Goal: Book appointment/travel/reservation

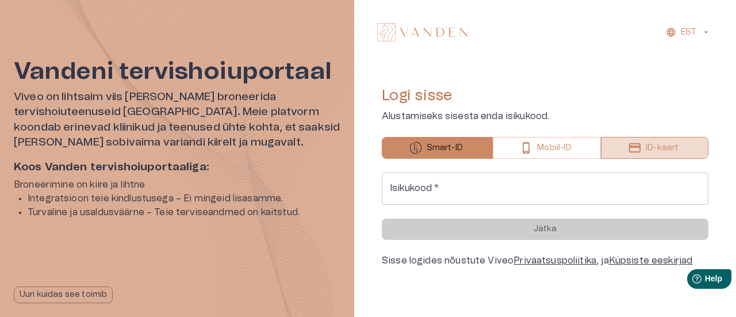
click at [621, 147] on button "ID-kaart" at bounding box center [655, 148] width 108 height 22
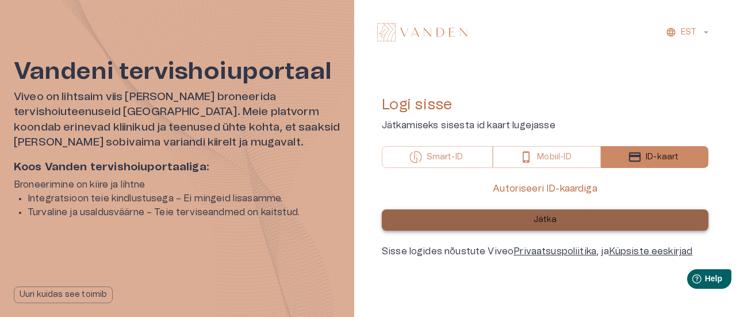
click at [520, 221] on button "Jätka" at bounding box center [545, 219] width 327 height 21
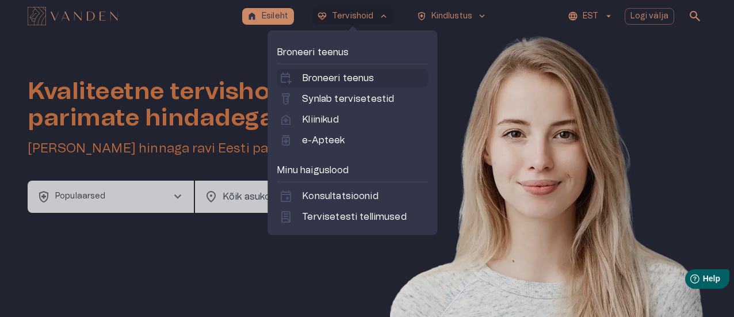
click at [330, 76] on p "Broneeri teenus" at bounding box center [338, 78] width 72 height 14
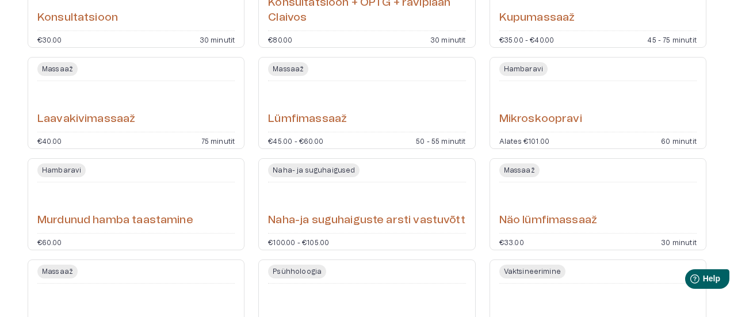
scroll to position [2472, 0]
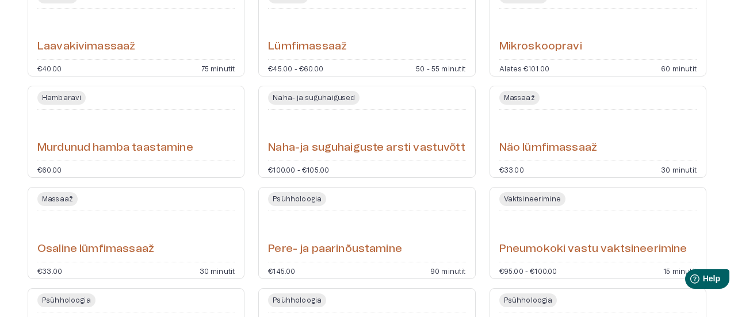
click at [335, 94] on span "Naha- ja suguhaigused" at bounding box center [313, 98] width 91 height 14
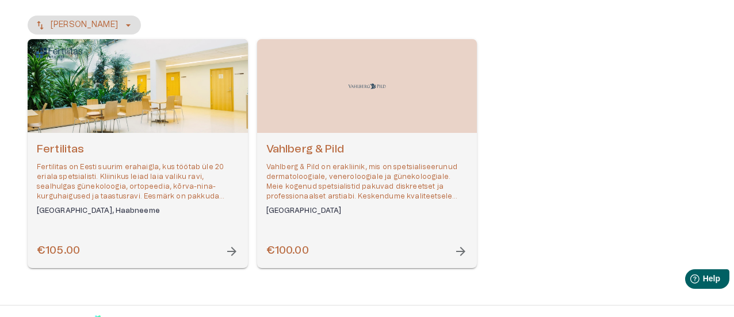
scroll to position [152, 0]
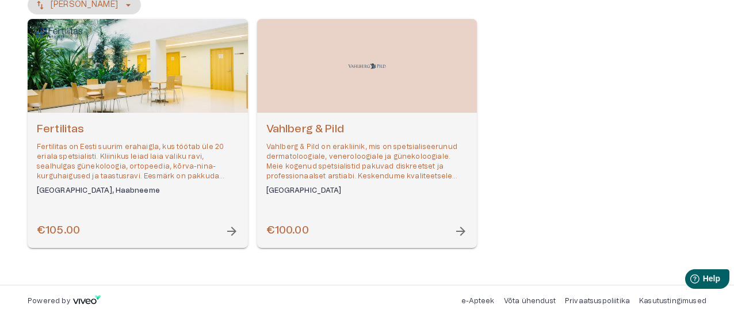
click at [461, 231] on span "arrow_forward" at bounding box center [461, 231] width 14 height 14
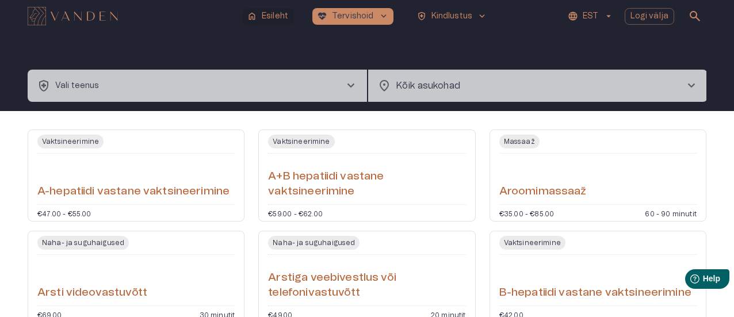
click at [279, 17] on p "Esileht" at bounding box center [275, 16] width 26 height 12
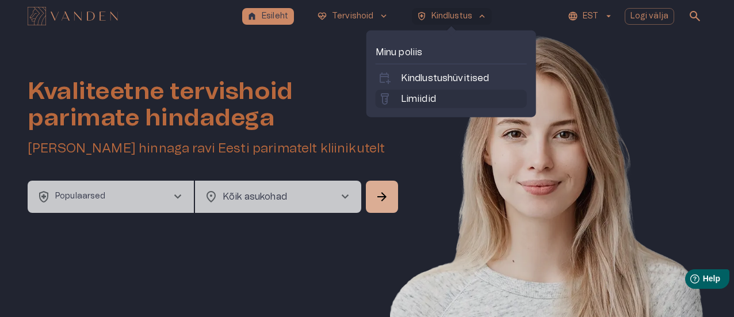
click at [416, 97] on p "Limiidid" at bounding box center [418, 99] width 35 height 14
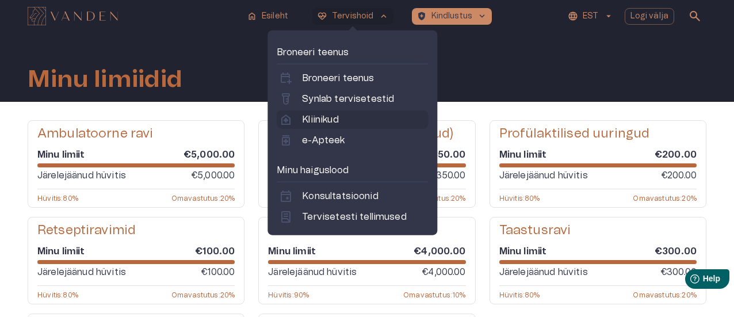
click at [323, 117] on p "Kliinikud" at bounding box center [320, 120] width 36 height 14
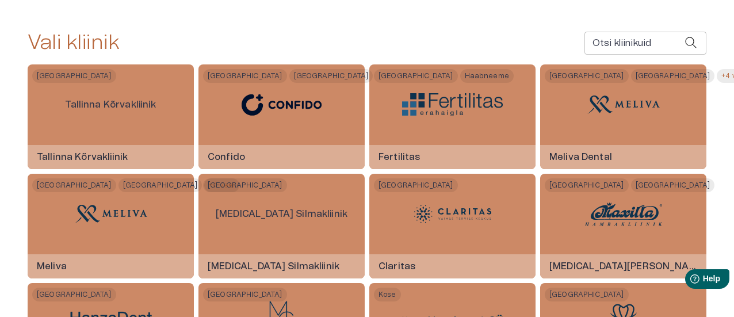
scroll to position [345, 0]
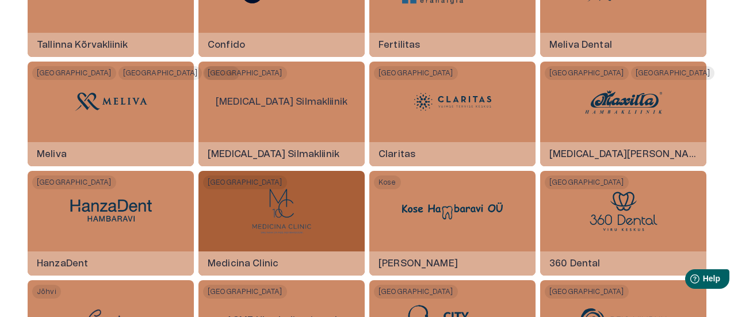
click at [282, 204] on img at bounding box center [281, 211] width 61 height 46
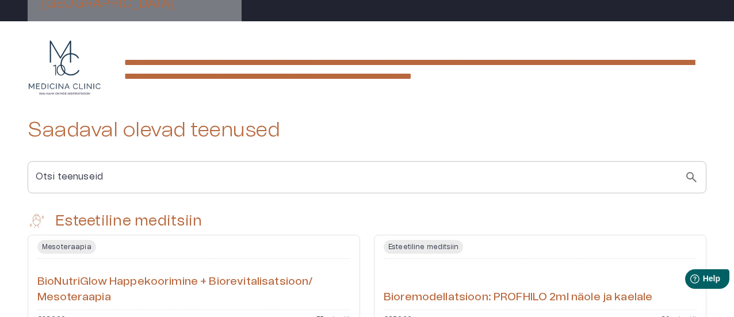
scroll to position [230, 0]
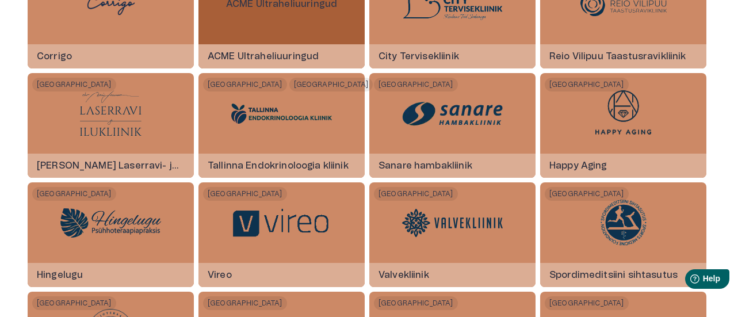
scroll to position [690, 0]
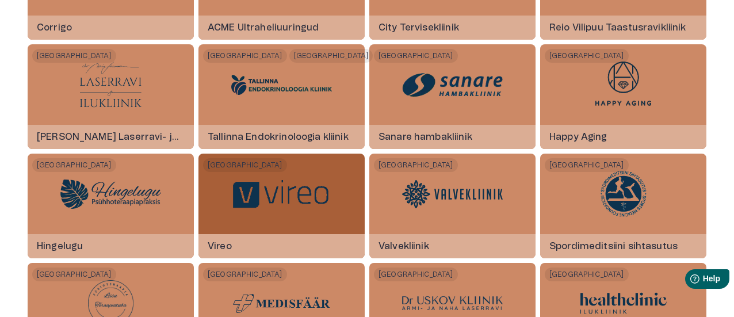
click at [287, 195] on img at bounding box center [281, 194] width 101 height 33
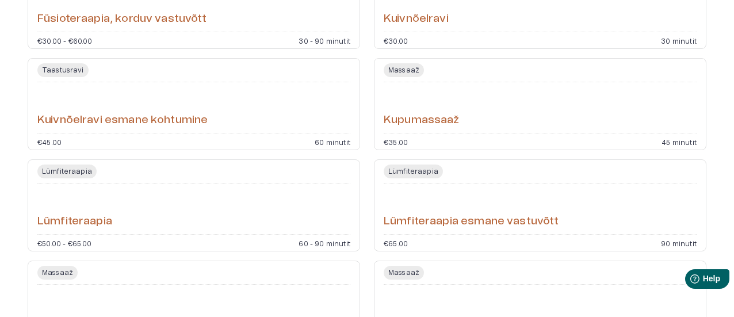
scroll to position [1035, 0]
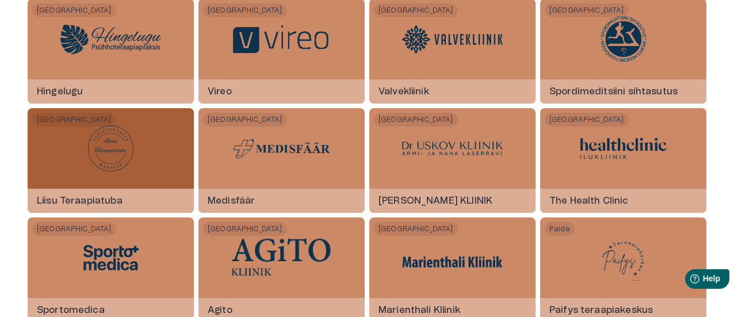
scroll to position [862, 0]
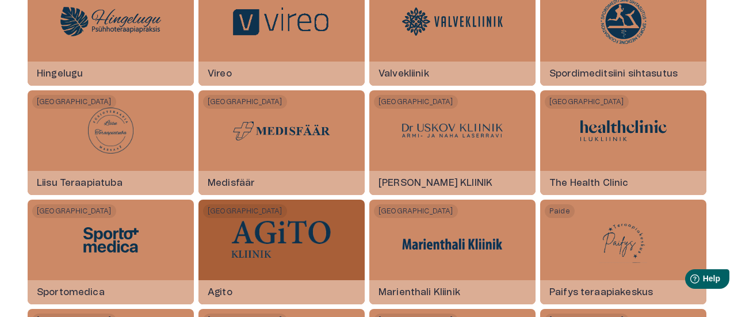
click at [257, 231] on img at bounding box center [281, 240] width 101 height 40
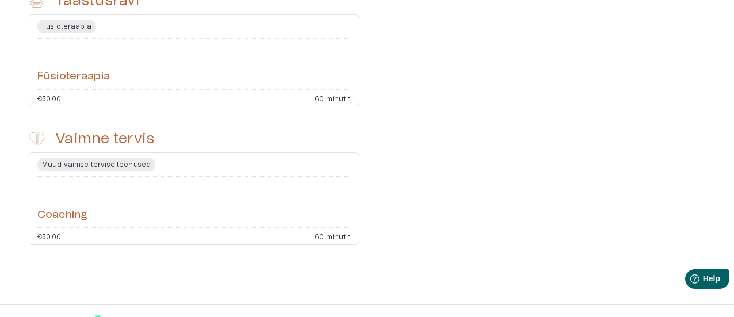
scroll to position [345, 0]
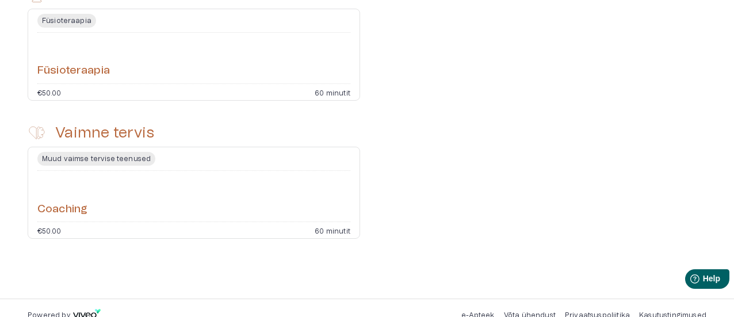
click at [136, 166] on span "Muud vaimse tervise teenused" at bounding box center [96, 159] width 118 height 14
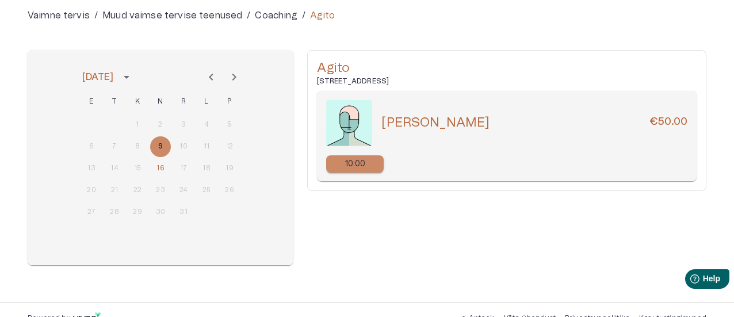
scroll to position [115, 0]
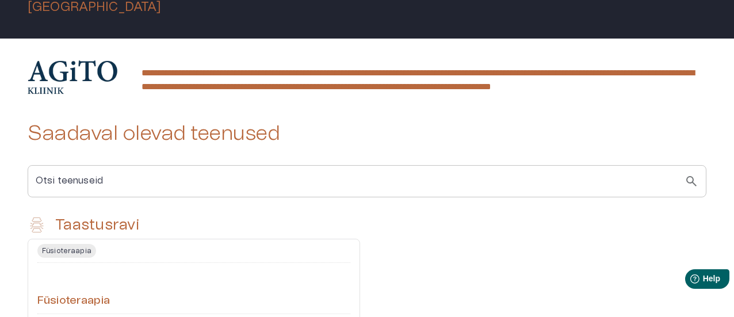
scroll to position [345, 0]
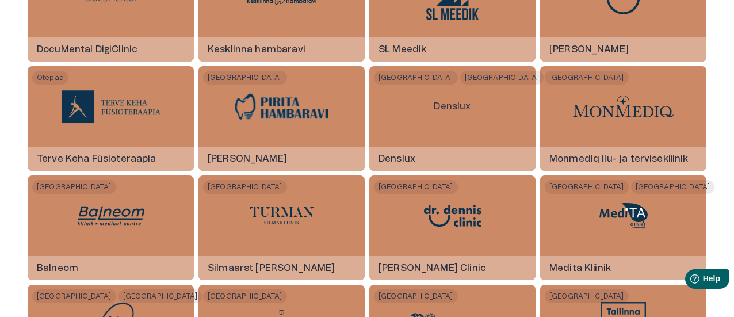
scroll to position [1265, 0]
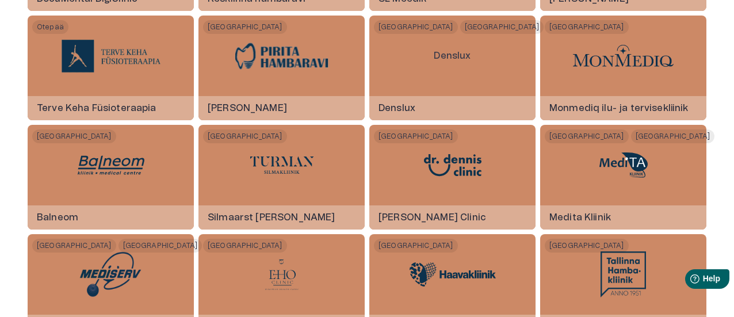
click at [611, 160] on img at bounding box center [623, 165] width 86 height 34
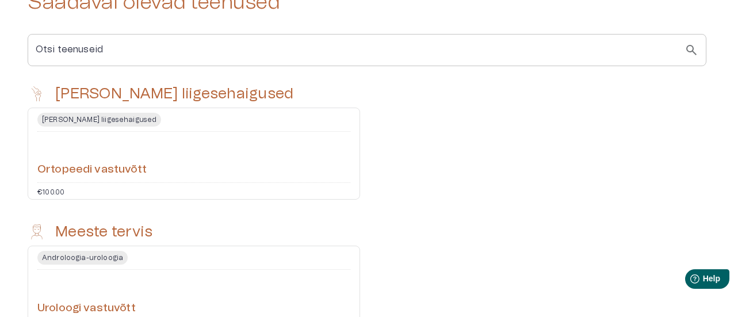
scroll to position [120, 0]
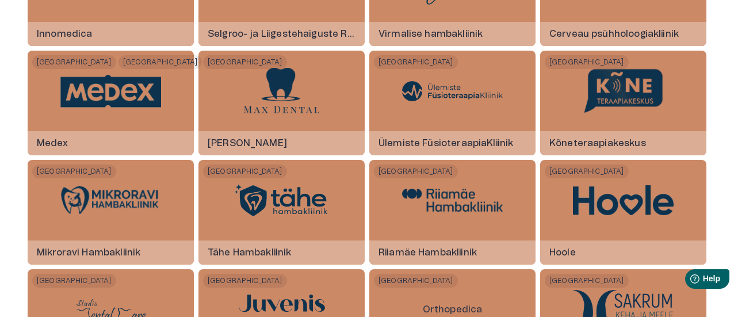
scroll to position [1667, 0]
click at [128, 91] on img at bounding box center [110, 90] width 101 height 33
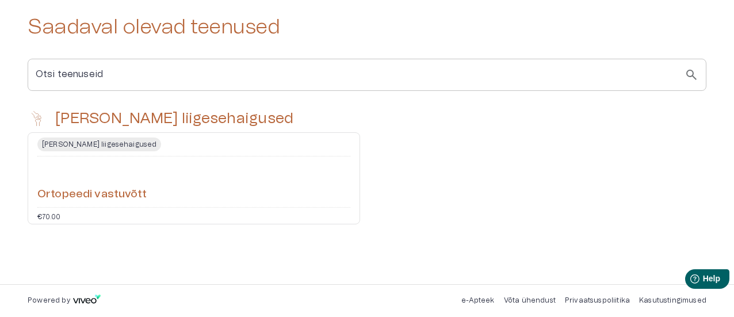
scroll to position [235, 0]
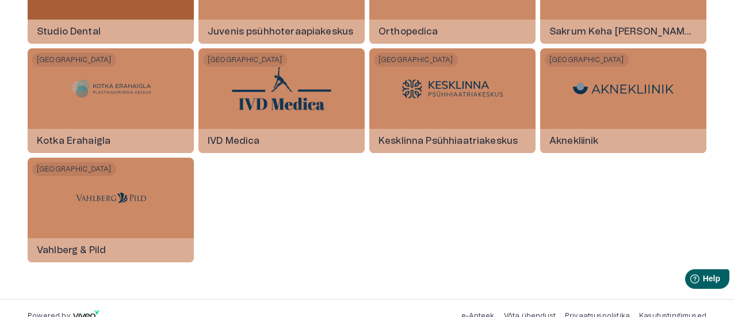
scroll to position [2011, 0]
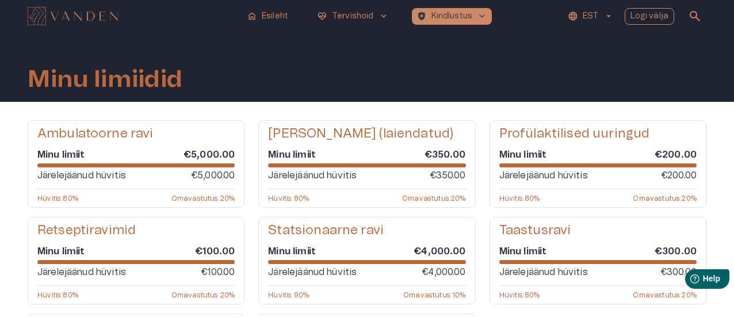
click at [661, 17] on p "Logi välja" at bounding box center [649, 16] width 39 height 12
